Goal: Information Seeking & Learning: Compare options

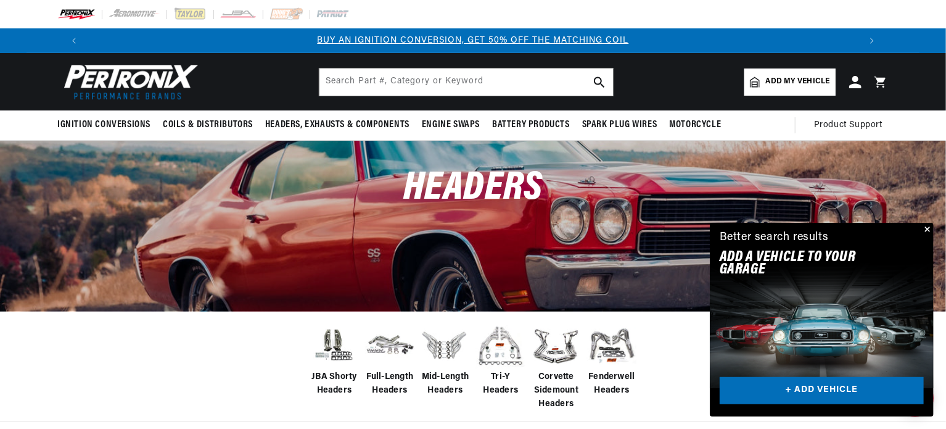
click at [503, 363] on img at bounding box center [500, 345] width 49 height 49
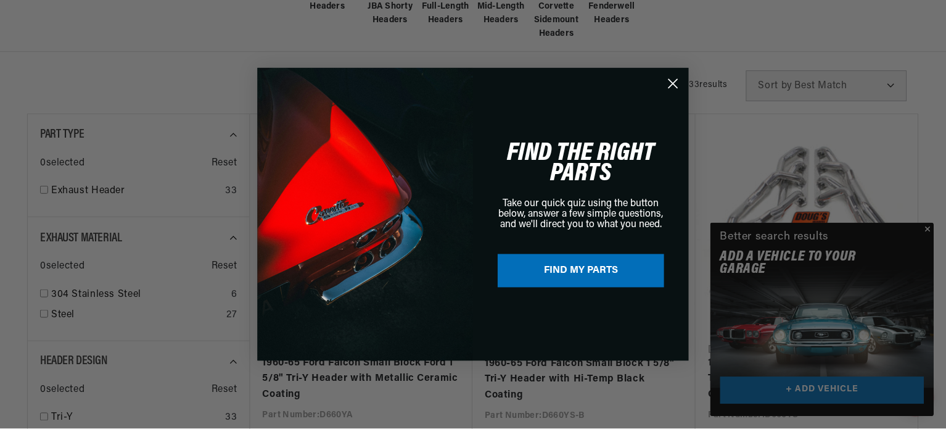
scroll to position [0, 1540]
click at [676, 83] on circle "Close dialog" at bounding box center [674, 83] width 20 height 20
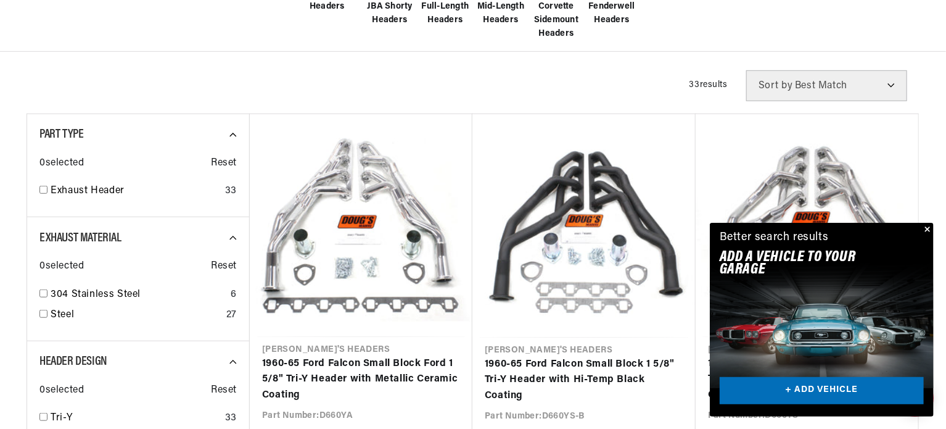
click at [930, 227] on button "Close" at bounding box center [926, 230] width 15 height 15
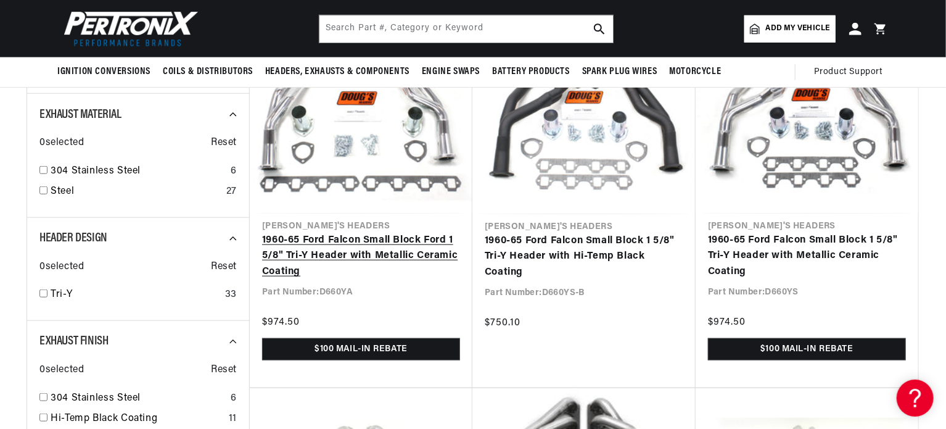
click at [353, 234] on link "1960-65 Ford Falcon Small Block Ford 1 5/8" Tri-Y Header with Metallic Ceramic …" at bounding box center [361, 256] width 198 height 47
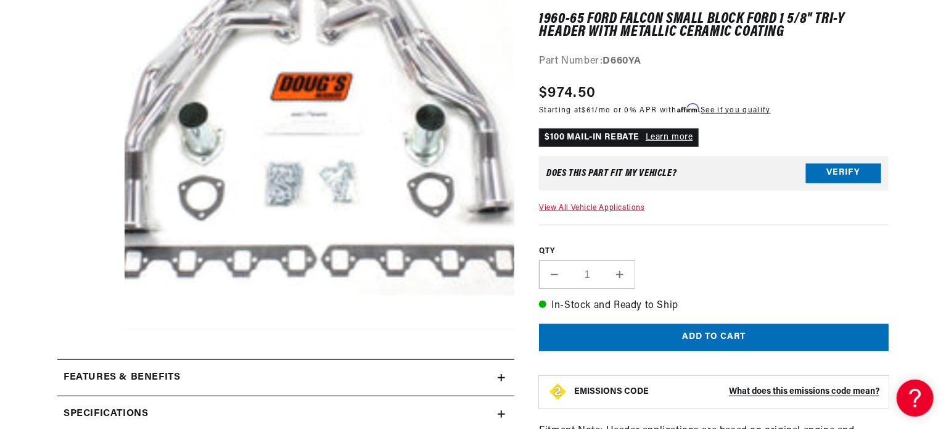
scroll to position [0, 770]
click at [637, 206] on link "View All Vehicle Applications" at bounding box center [591, 207] width 105 height 7
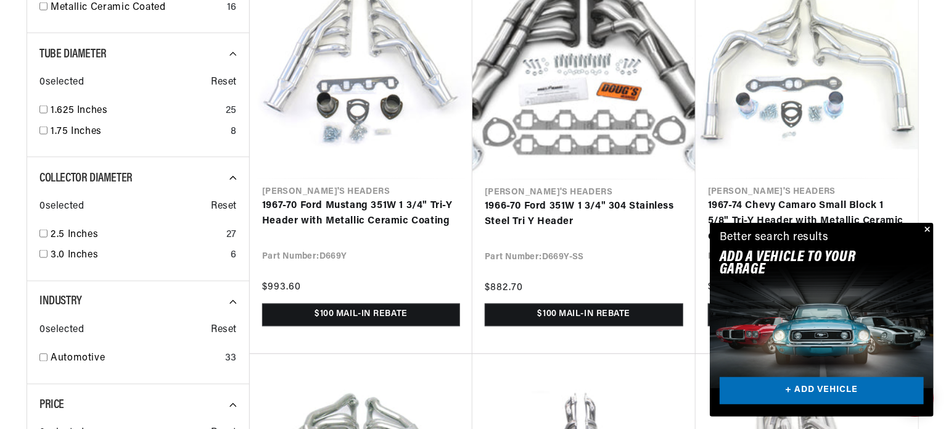
scroll to position [1110, 0]
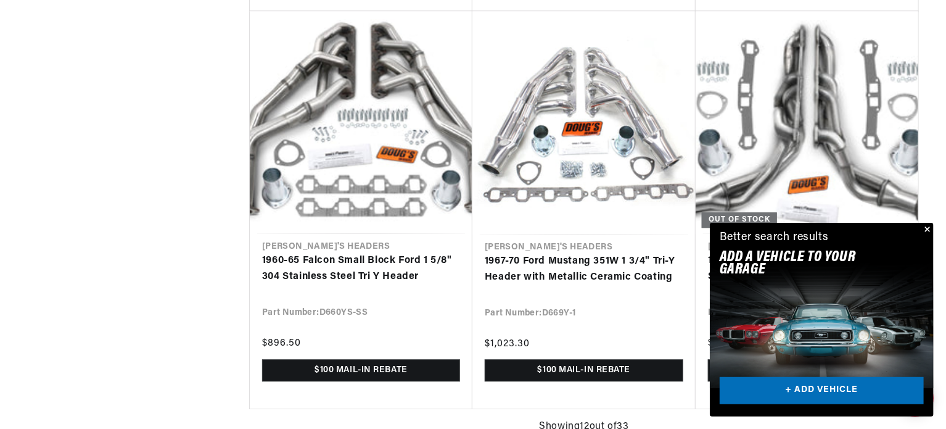
scroll to position [2036, 0]
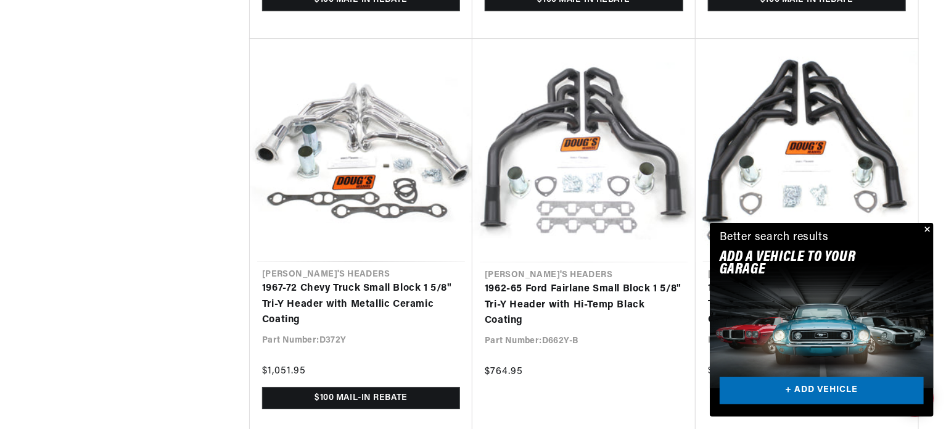
click at [930, 227] on button "Close" at bounding box center [926, 230] width 15 height 15
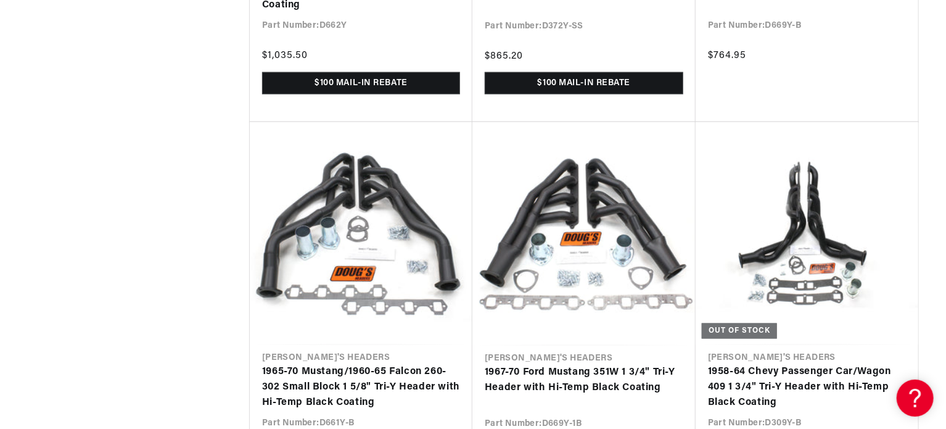
scroll to position [3298, 0]
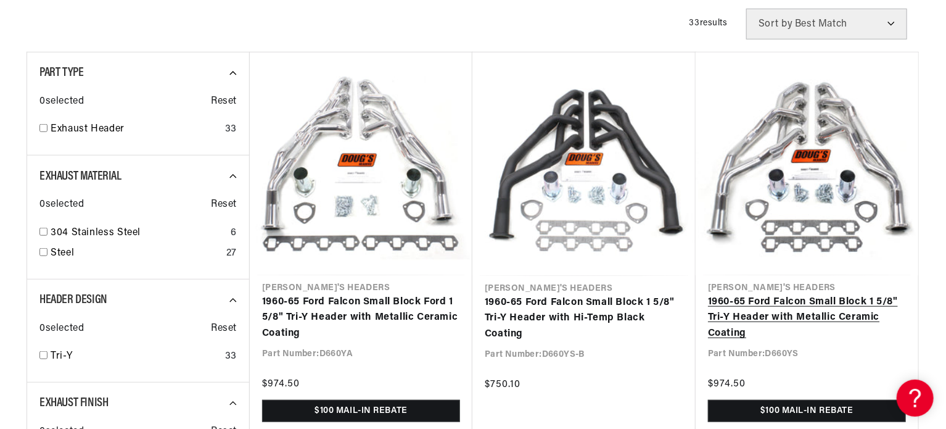
scroll to position [0, 1540]
click at [777, 304] on link "1960-65 Ford Falcon Small Block 1 5/8" Tri-Y Header with Metallic Ceramic Coati…" at bounding box center [807, 317] width 198 height 47
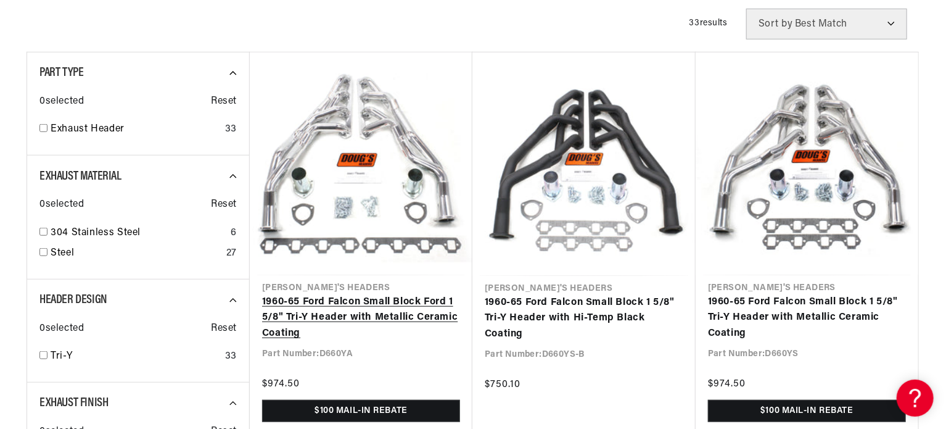
scroll to position [0, 0]
click at [350, 304] on link "1960-65 Ford Falcon Small Block Ford 1 5/8" Tri-Y Header with Metallic Ceramic …" at bounding box center [361, 317] width 198 height 47
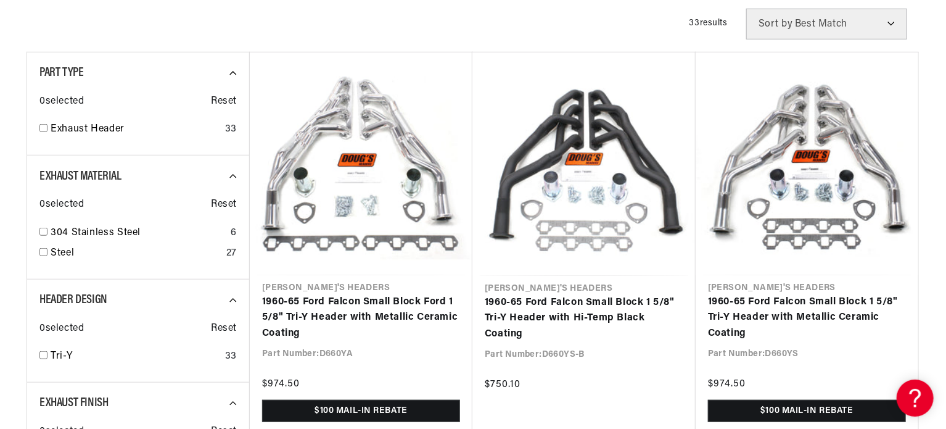
scroll to position [0, 770]
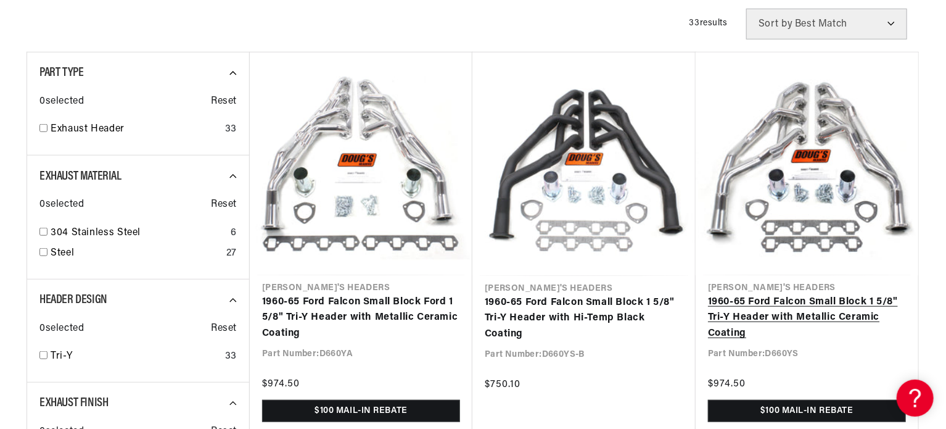
click at [818, 304] on link "1960-65 Ford Falcon Small Block 1 5/8" Tri-Y Header with Metallic Ceramic Coati…" at bounding box center [807, 317] width 198 height 47
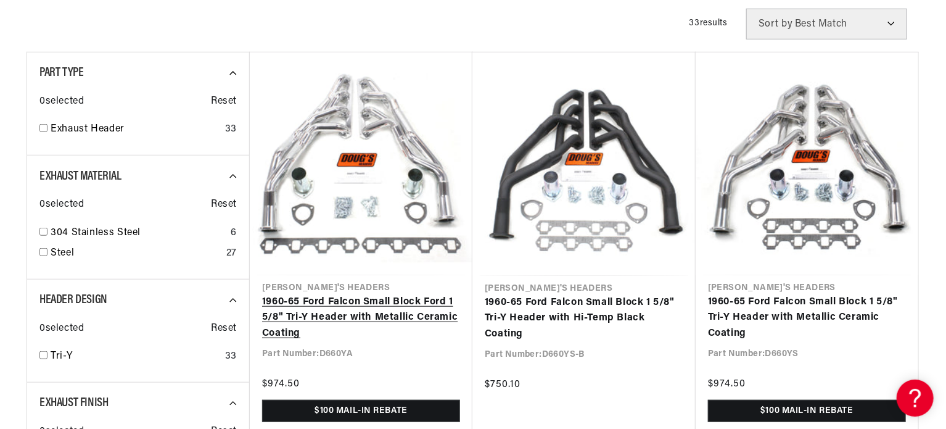
scroll to position [0, 1540]
click at [360, 307] on link "1960-65 Ford Falcon Small Block Ford 1 5/8" Tri-Y Header with Metallic Ceramic …" at bounding box center [361, 317] width 198 height 47
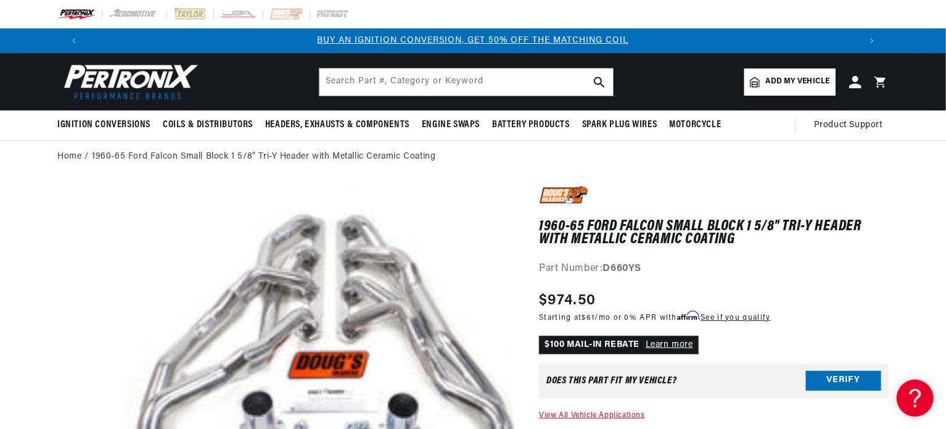
scroll to position [39, 0]
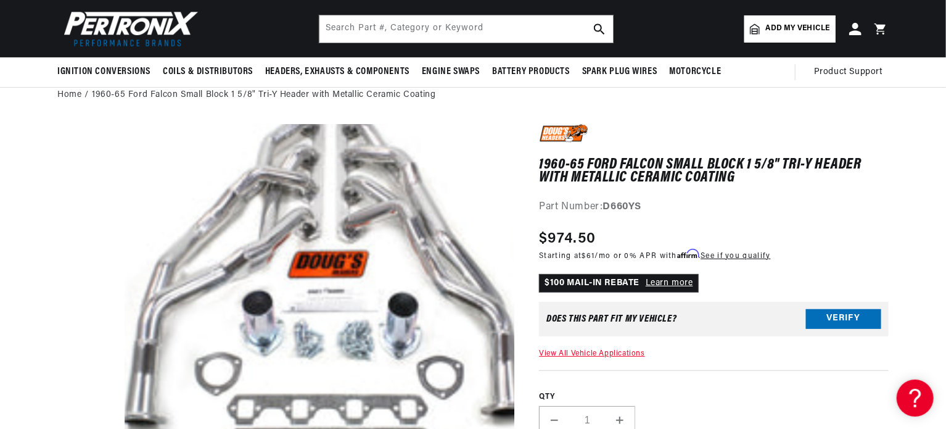
scroll to position [0, 770]
click at [582, 352] on link "View All Vehicle Applications" at bounding box center [591, 353] width 105 height 7
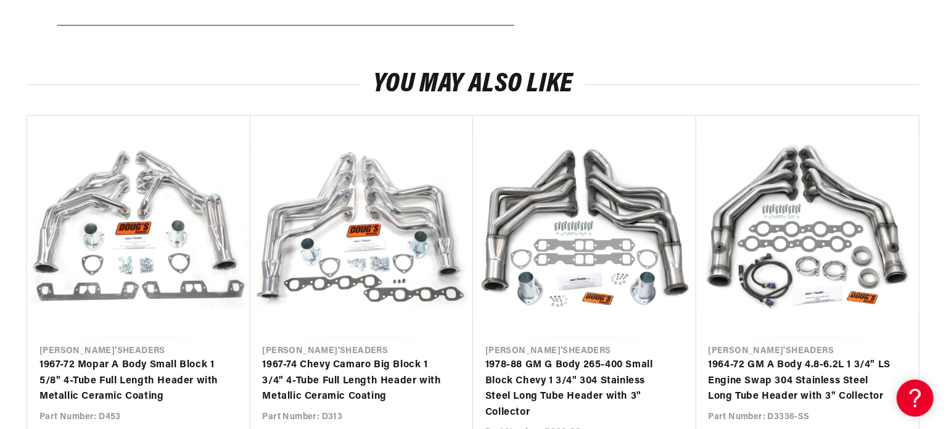
scroll to position [0, 1540]
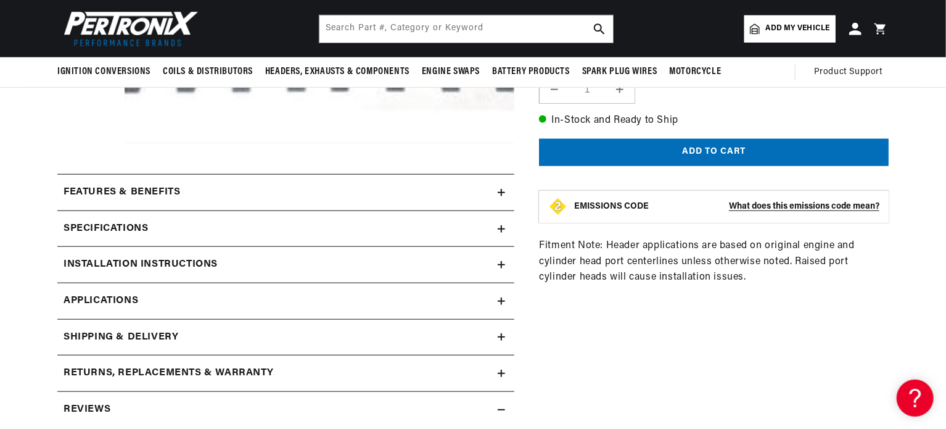
click at [116, 221] on h2 "Specifications" at bounding box center [106, 229] width 85 height 16
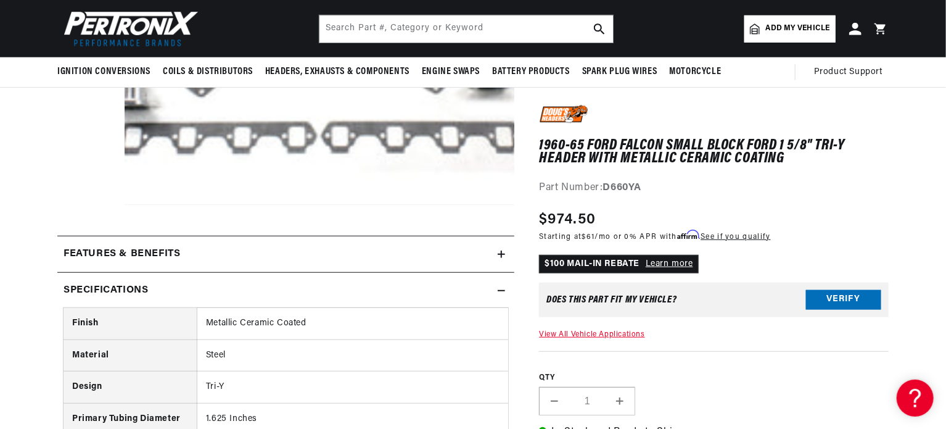
scroll to position [0, 258]
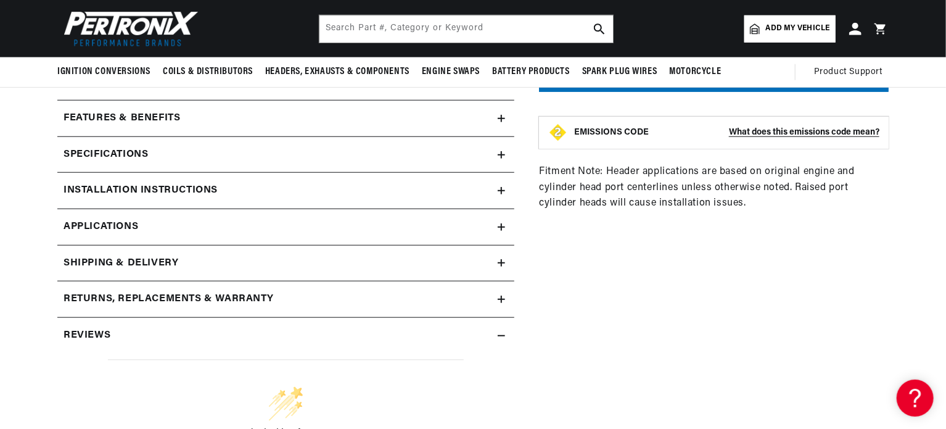
scroll to position [370, 0]
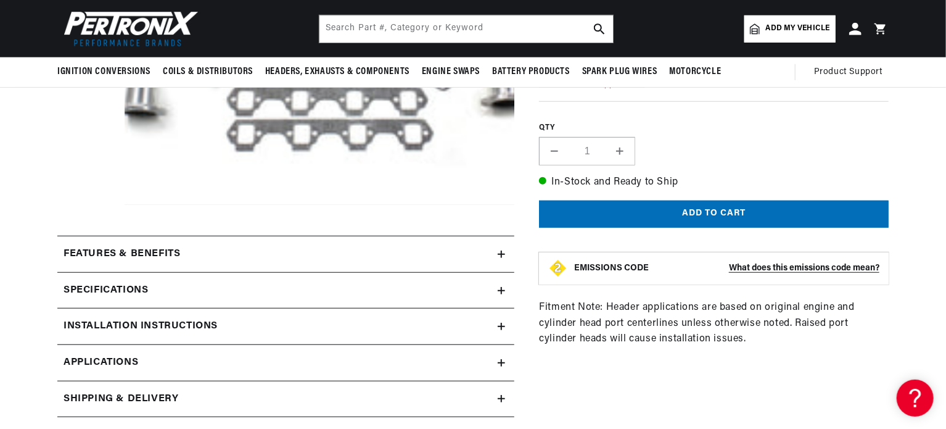
click at [128, 283] on h2 "Specifications" at bounding box center [106, 291] width 85 height 16
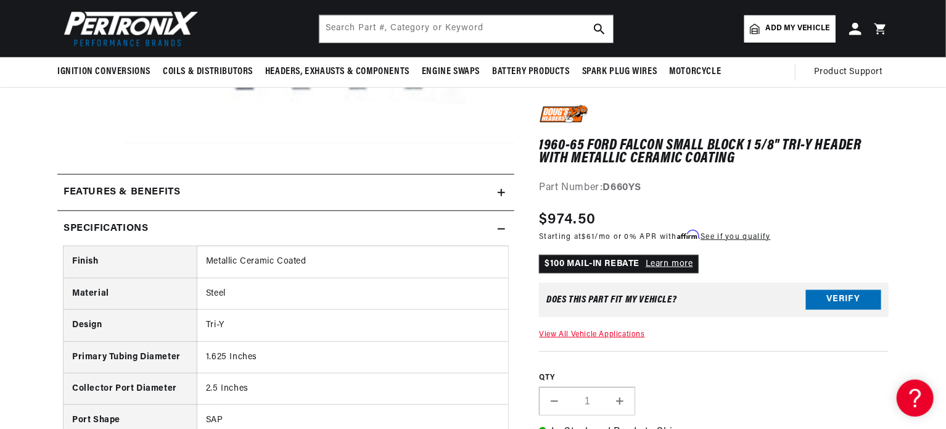
scroll to position [0, 770]
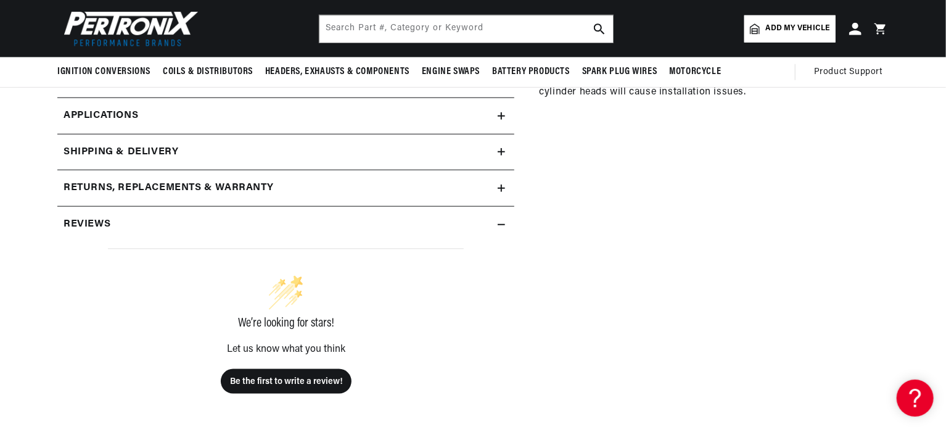
scroll to position [432, 0]
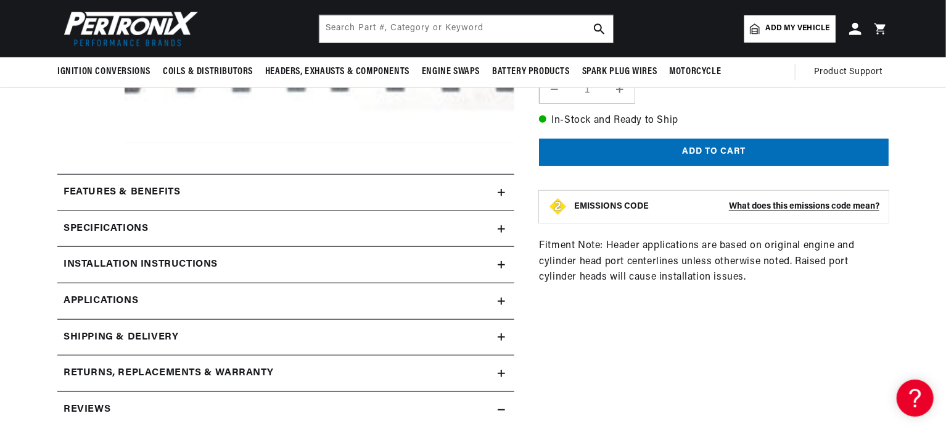
click at [128, 218] on summary "Specifications" at bounding box center [285, 229] width 457 height 36
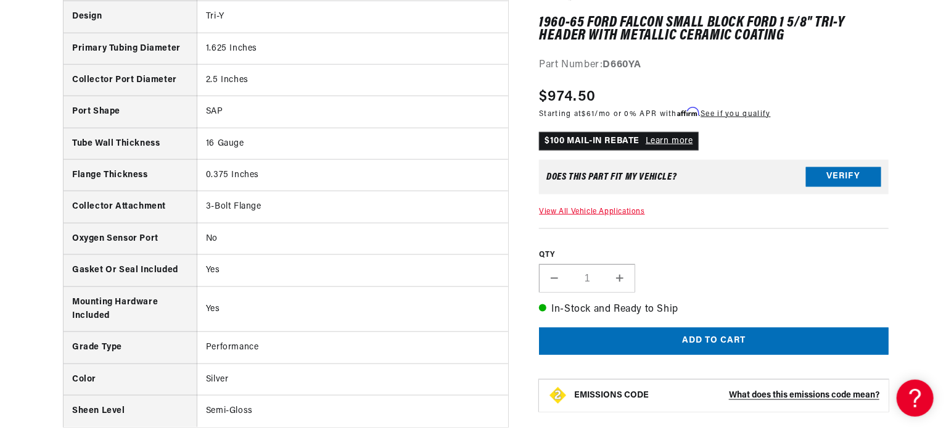
scroll to position [864, 0]
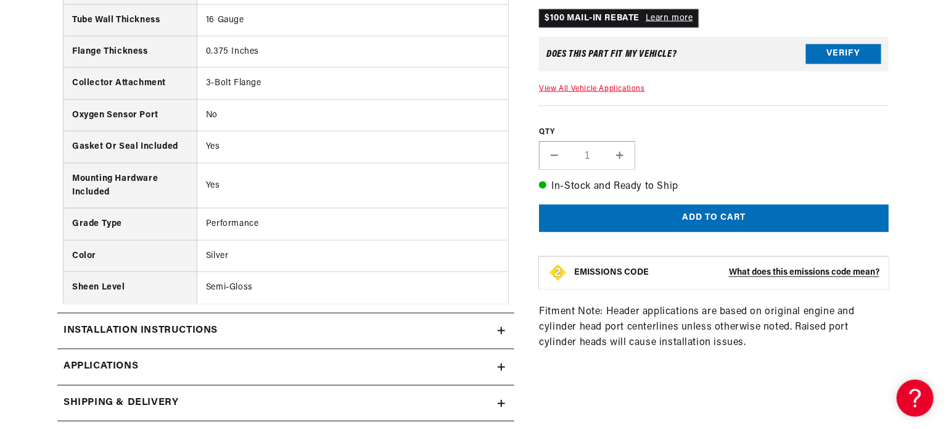
click at [131, 365] on span "Applications" at bounding box center [101, 367] width 75 height 16
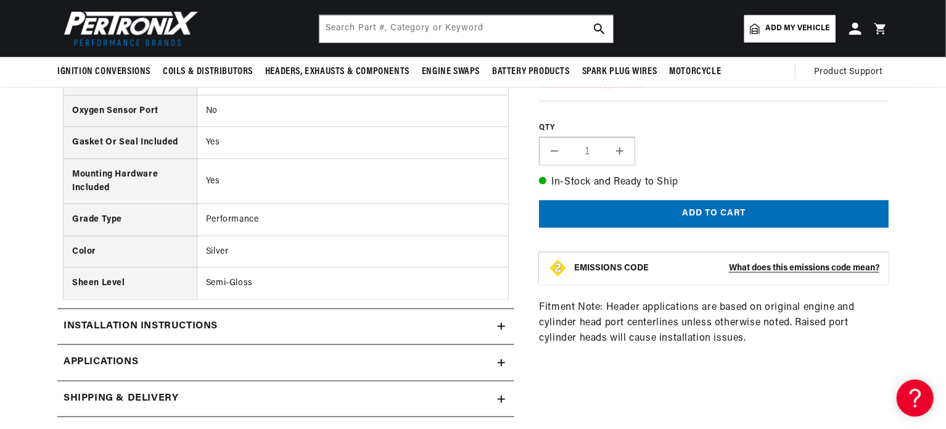
scroll to position [864, 0]
